Goal: Use online tool/utility: Utilize a website feature to perform a specific function

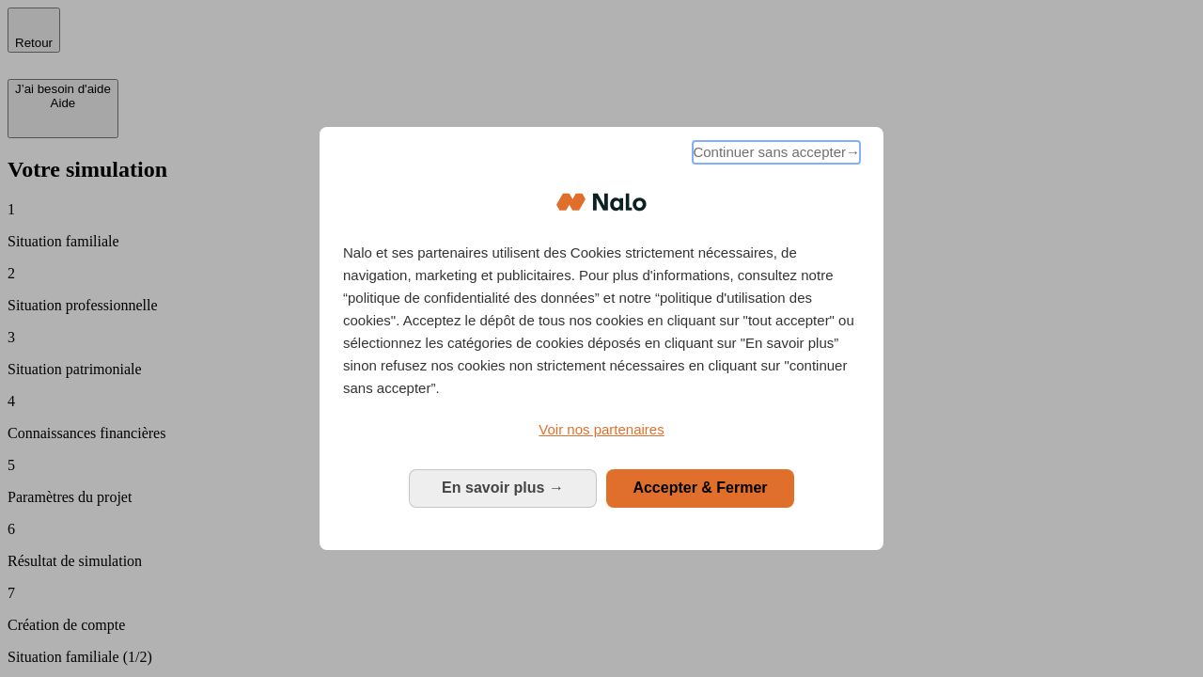
click at [775, 155] on span "Continuer sans accepter →" at bounding box center [776, 152] width 167 height 23
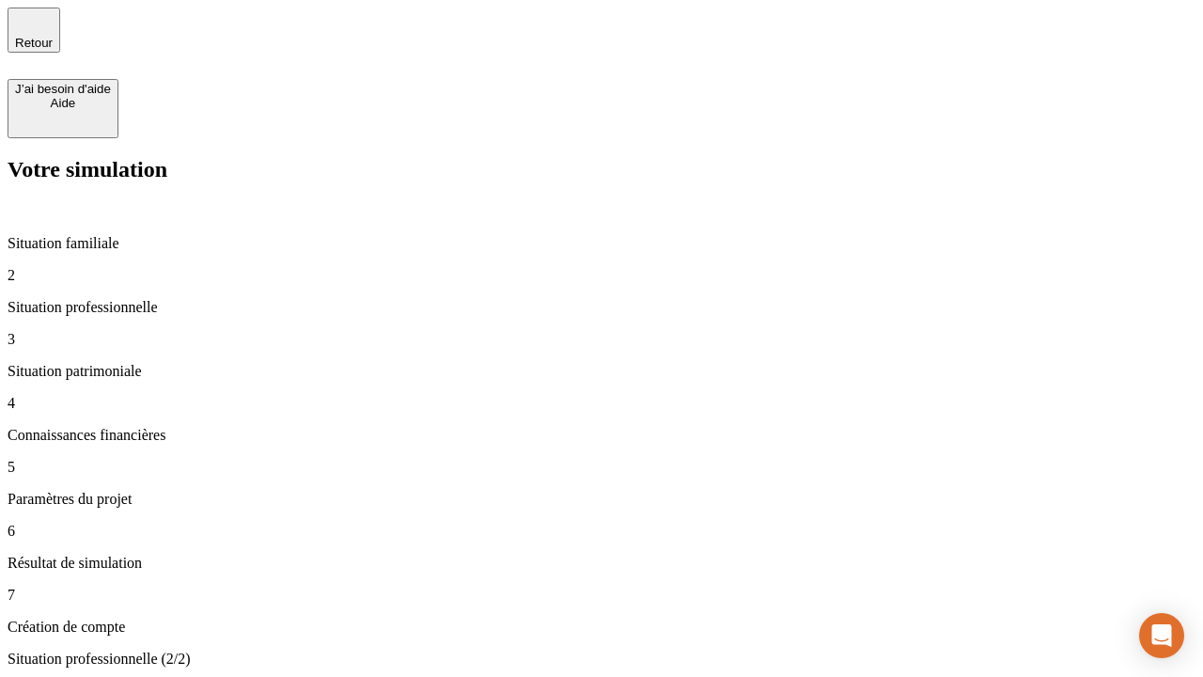
type input "30 000"
type input "0"
type input "1 000"
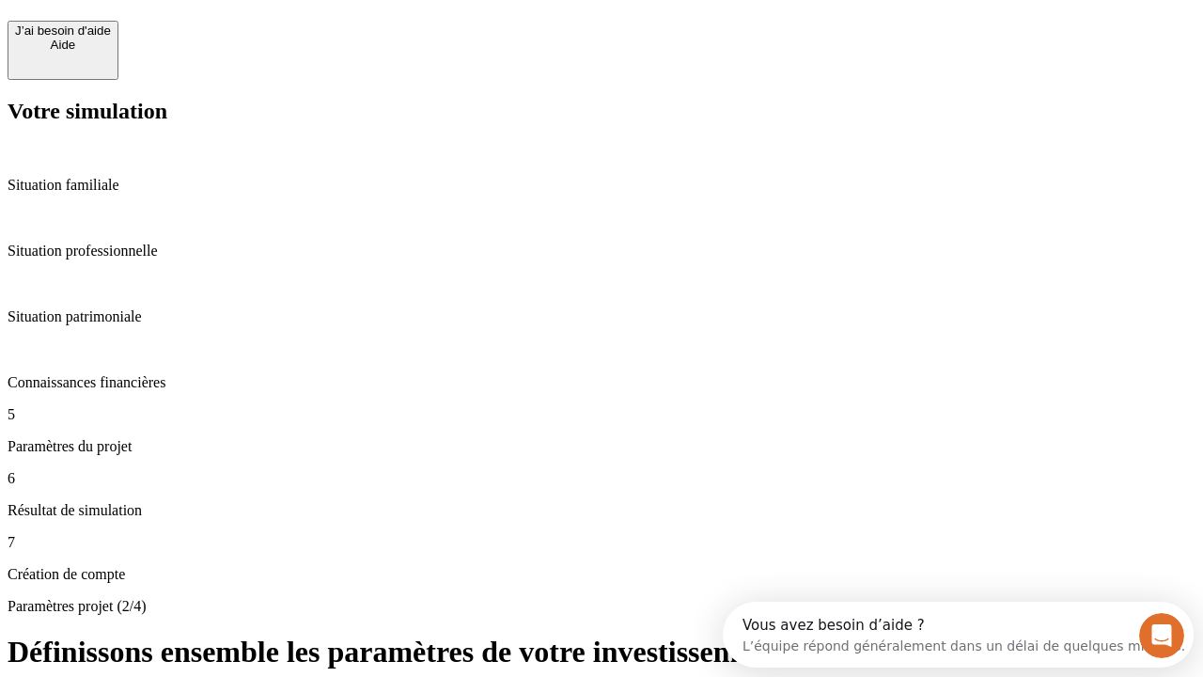
scroll to position [17, 0]
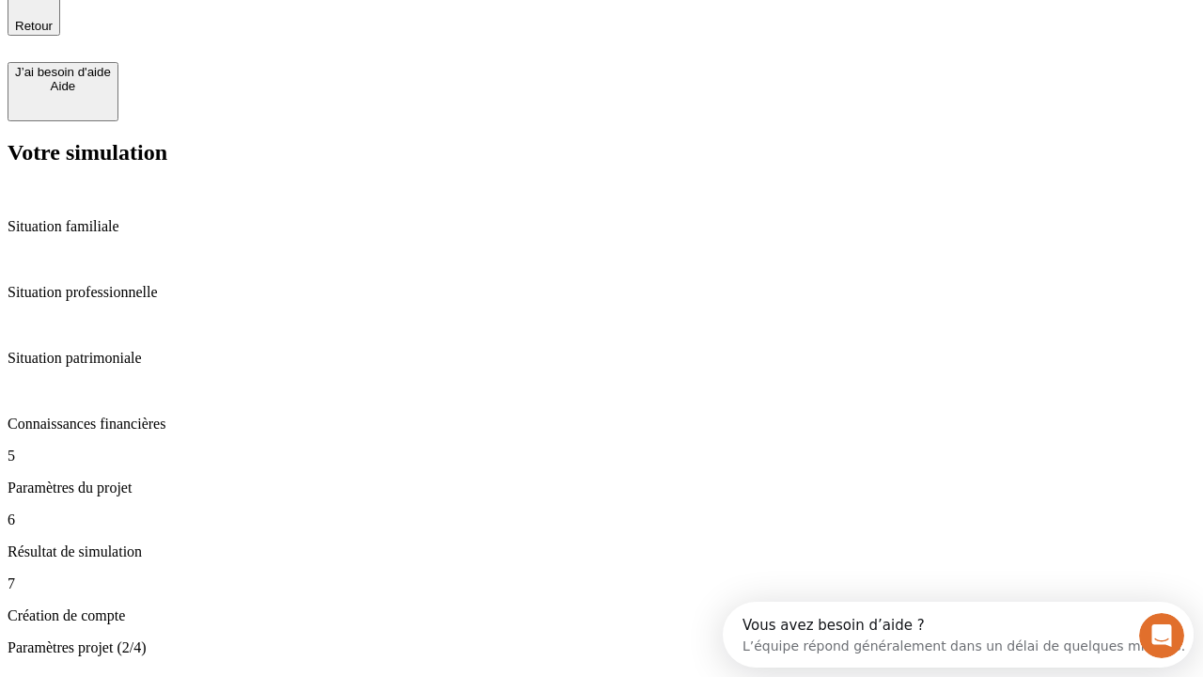
type input "40"
type input "200 000"
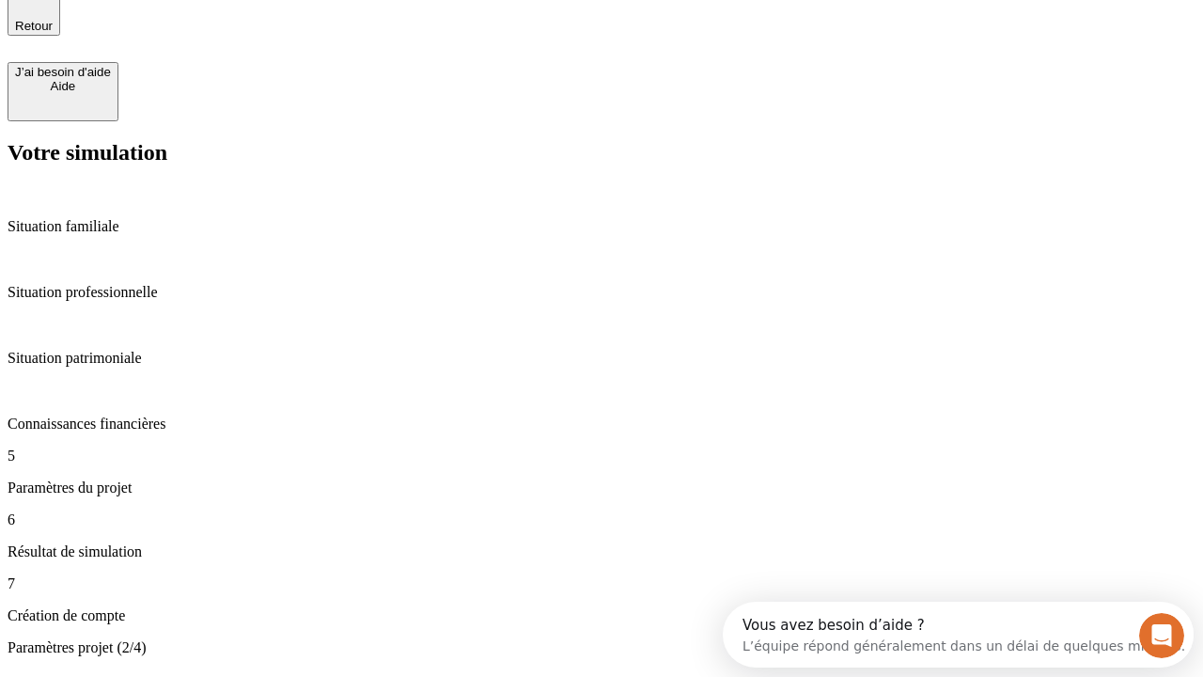
type input "640"
